Goal: Task Accomplishment & Management: Complete application form

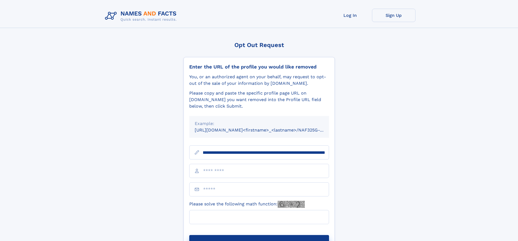
scroll to position [0, 60]
type input "**********"
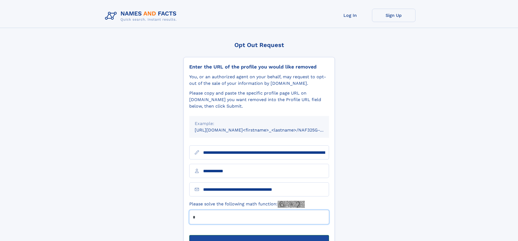
type input "*"
click at [259, 235] on button "Submit Opt Out Request" at bounding box center [259, 243] width 140 height 17
